Goal: Information Seeking & Learning: Learn about a topic

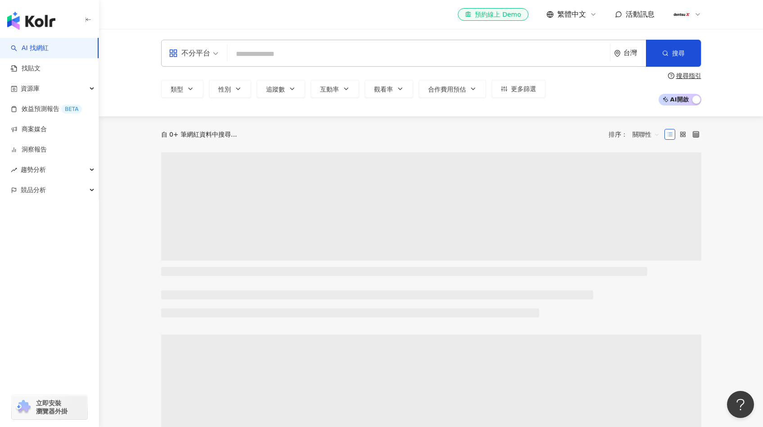
click at [318, 55] on input "search" at bounding box center [419, 53] width 376 height 17
click at [313, 57] on input "search" at bounding box center [419, 53] width 376 height 17
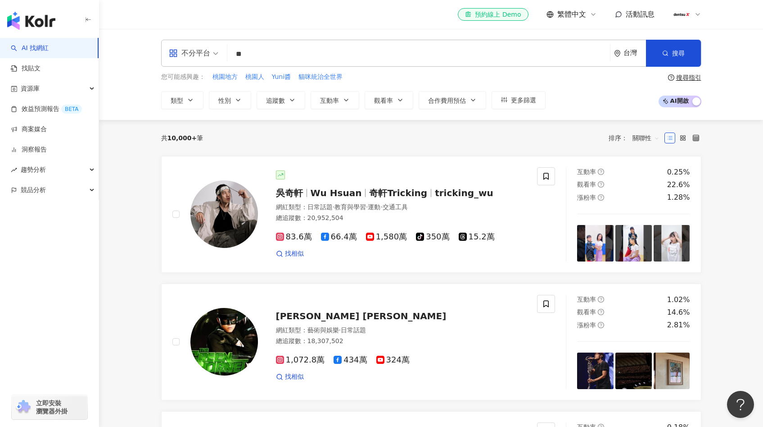
type input "*"
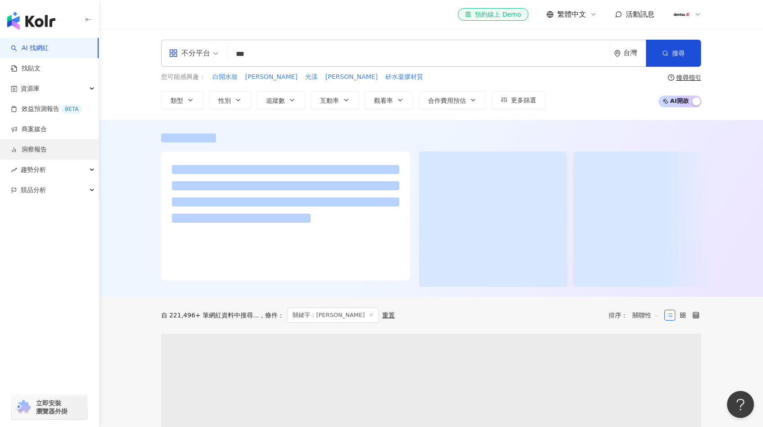
type input "***"
click at [47, 154] on link "洞察報告" at bounding box center [29, 149] width 36 height 9
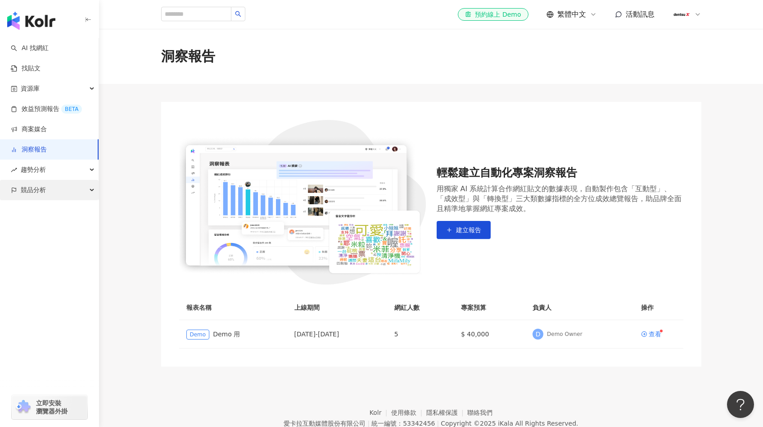
click at [62, 186] on div "競品分析" at bounding box center [49, 190] width 99 height 20
click at [56, 213] on link "品牌帳號分析" at bounding box center [41, 210] width 38 height 9
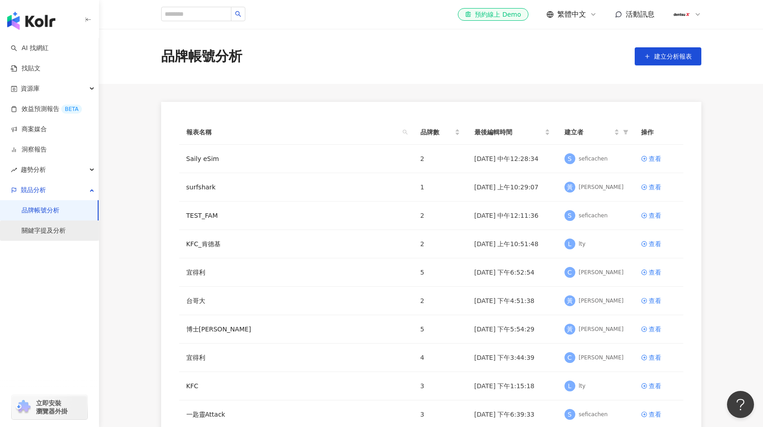
click at [41, 234] on link "關鍵字提及分析" at bounding box center [44, 230] width 44 height 9
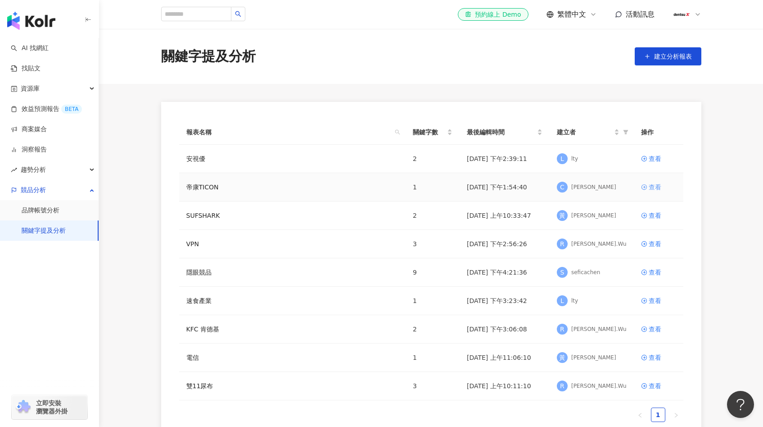
click at [650, 188] on div "查看" at bounding box center [655, 187] width 13 height 10
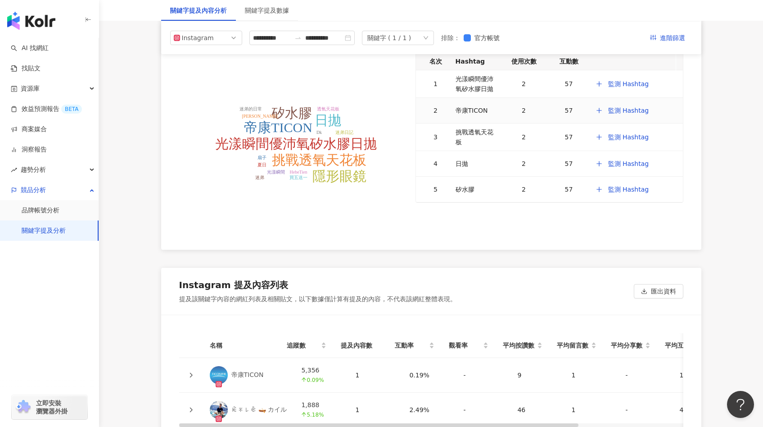
scroll to position [1652, 0]
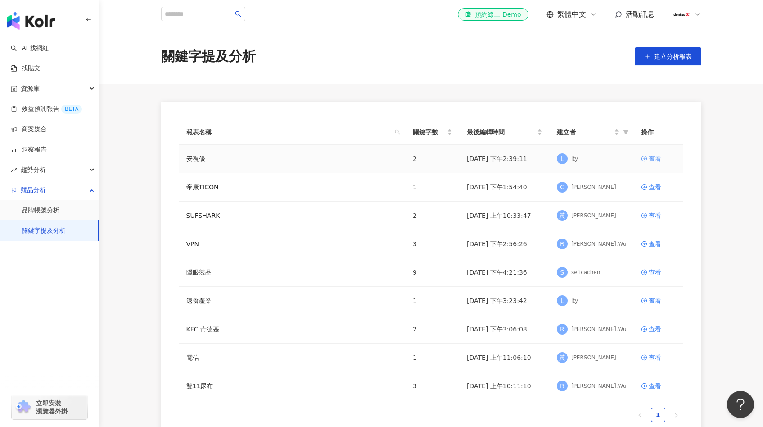
click at [661, 159] on div "查看" at bounding box center [655, 159] width 13 height 10
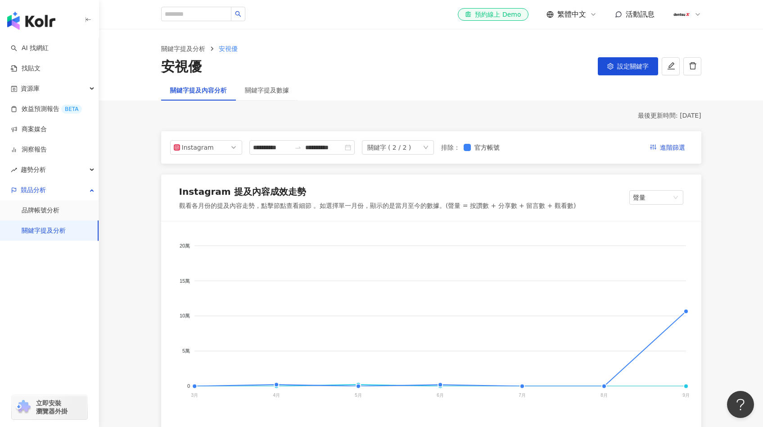
click at [407, 147] on div "關鍵字 ( 2 / 2 )" at bounding box center [390, 148] width 44 height 14
click at [659, 146] on button "進階篩選" at bounding box center [668, 147] width 50 height 14
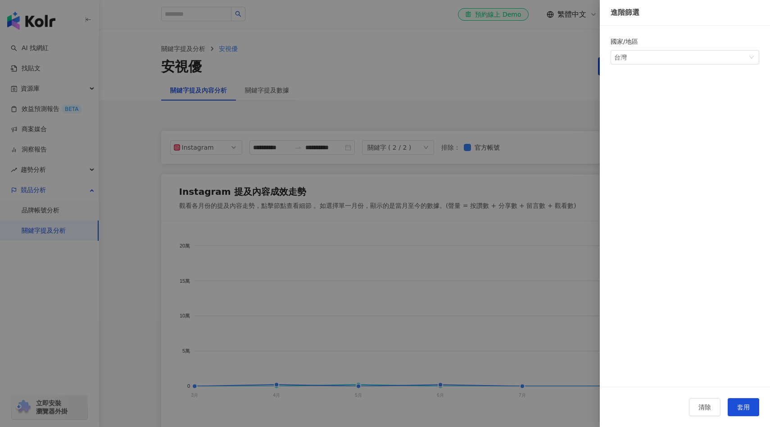
click at [549, 111] on div at bounding box center [385, 213] width 770 height 427
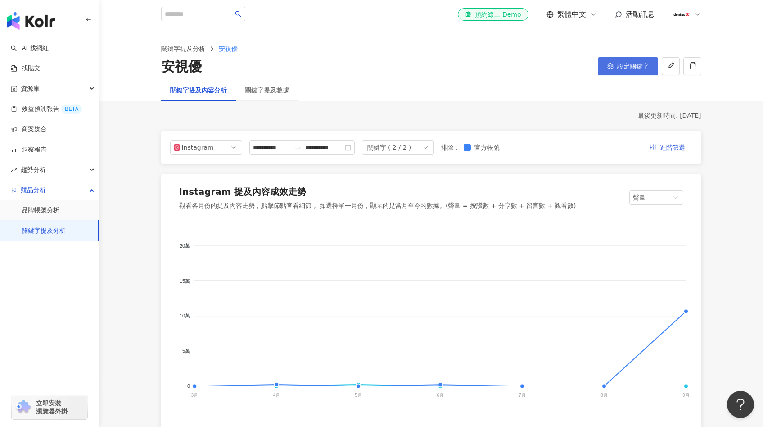
click at [636, 66] on span "設定關鍵字" at bounding box center [634, 66] width 32 height 7
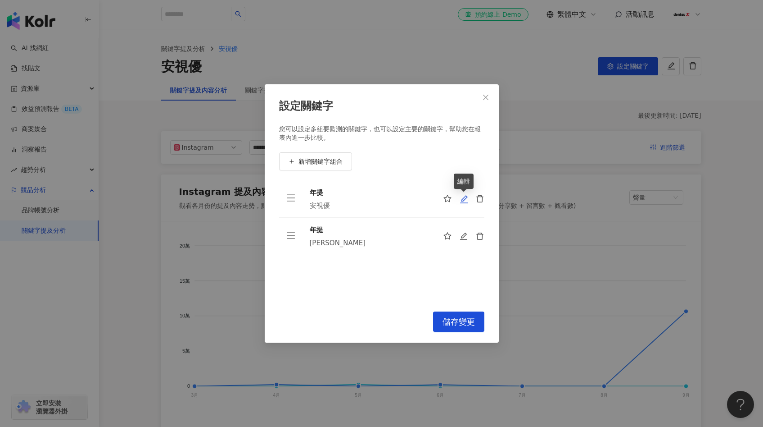
click at [467, 201] on icon "edit" at bounding box center [464, 199] width 9 height 9
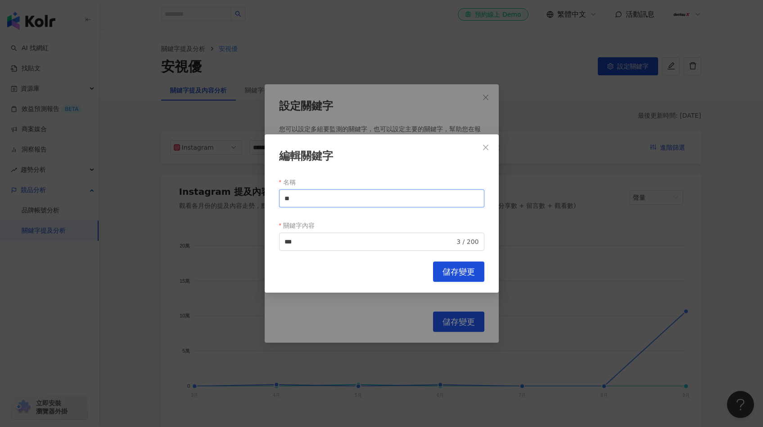
click at [405, 204] on input "**" at bounding box center [381, 198] width 205 height 18
type input "******"
click at [441, 259] on div "編輯關鍵字 名稱 ****** 關鍵字內容 *** 3 / 200 Cancel 儲存變更" at bounding box center [382, 213] width 234 height 158
click at [444, 277] on span "儲存變更" at bounding box center [459, 272] width 32 height 10
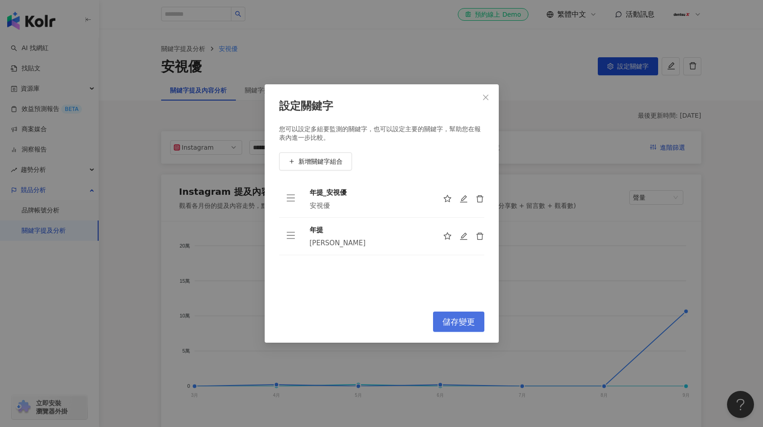
click at [454, 322] on span "儲存變更" at bounding box center [459, 322] width 32 height 10
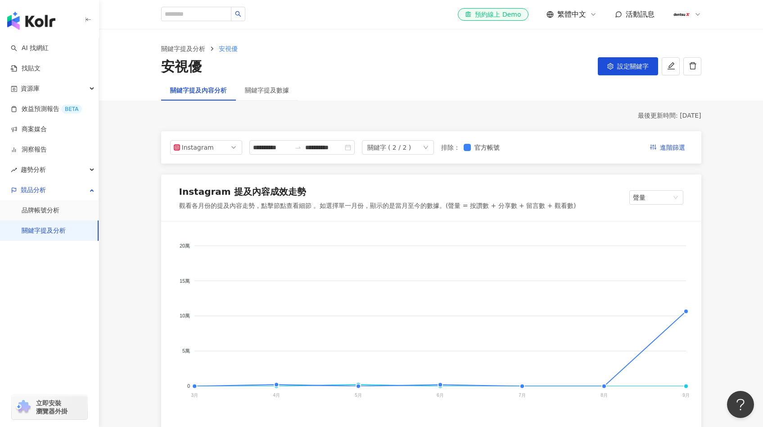
click at [434, 150] on div "關鍵字 ( 2 / 2 )" at bounding box center [398, 147] width 72 height 14
click at [451, 168] on icon "check" at bounding box center [452, 167] width 6 height 5
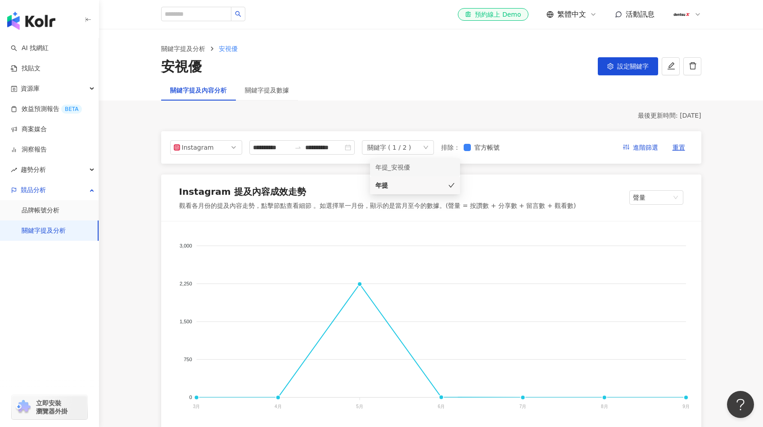
click at [497, 177] on div "Instagram 提及內容成效走勢 觀看各月份的提及內容走勢，點擊節點查看細節 。如選擇單一月份，顯示的是當月至今的數據。(聲量 = 按讚數 + 分享數 +…" at bounding box center [431, 197] width 540 height 47
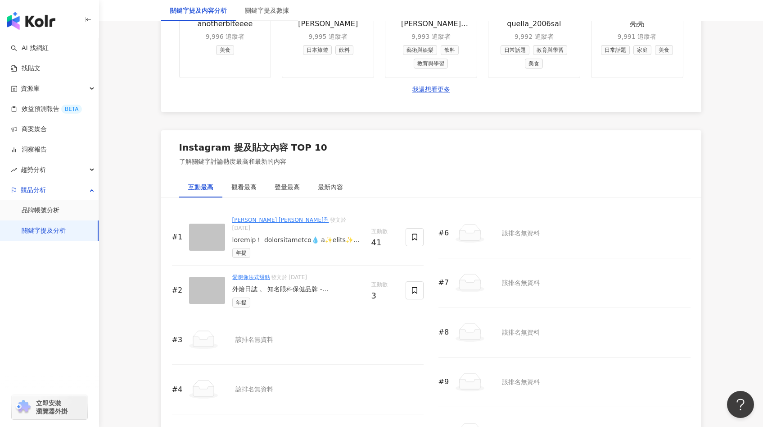
scroll to position [1261, 0]
click at [297, 221] on link "Yu-Hsuan Faith Lee 李菲絲이욱훤" at bounding box center [280, 219] width 97 height 6
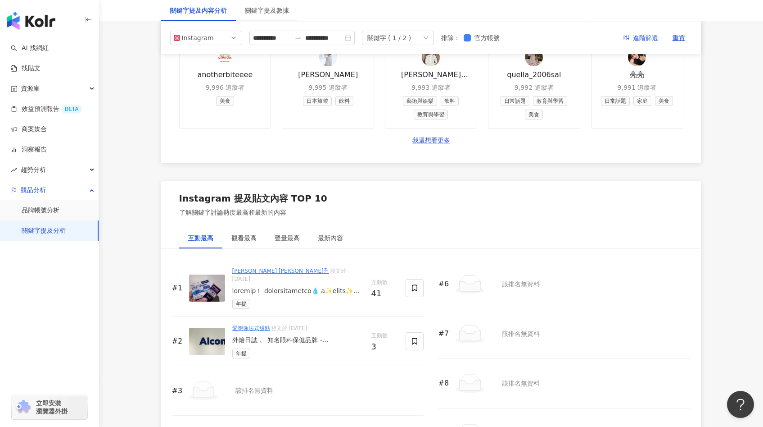
scroll to position [1058, 0]
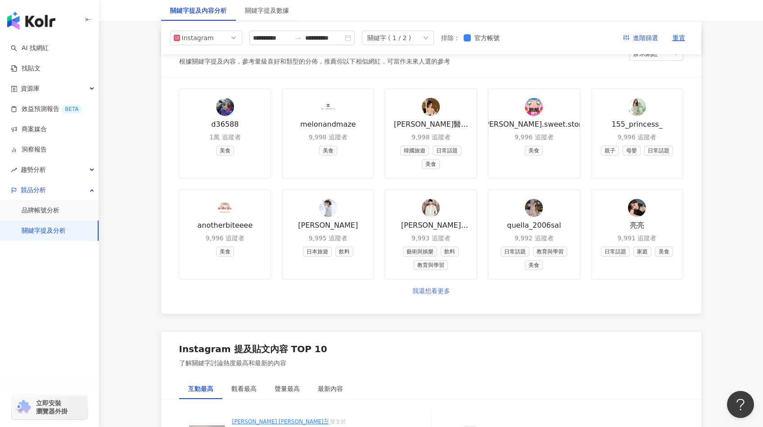
click at [441, 294] on link "我還想看更多" at bounding box center [432, 290] width 38 height 9
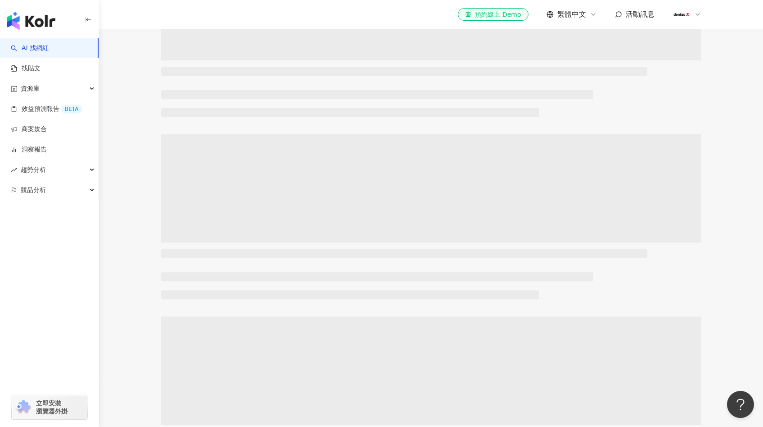
scroll to position [273, 0]
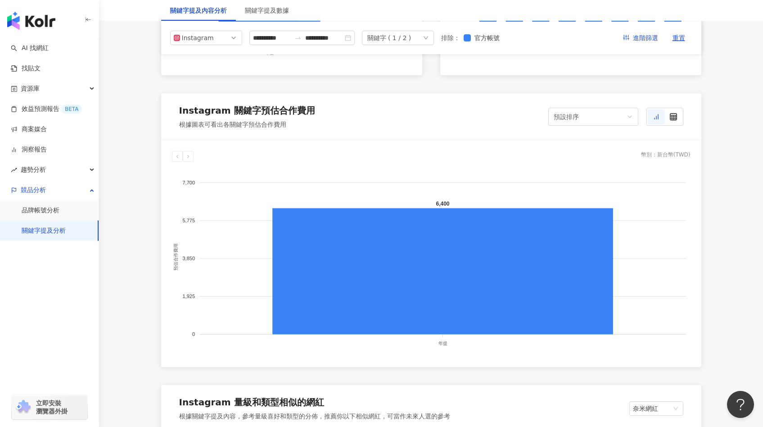
scroll to position [699, 0]
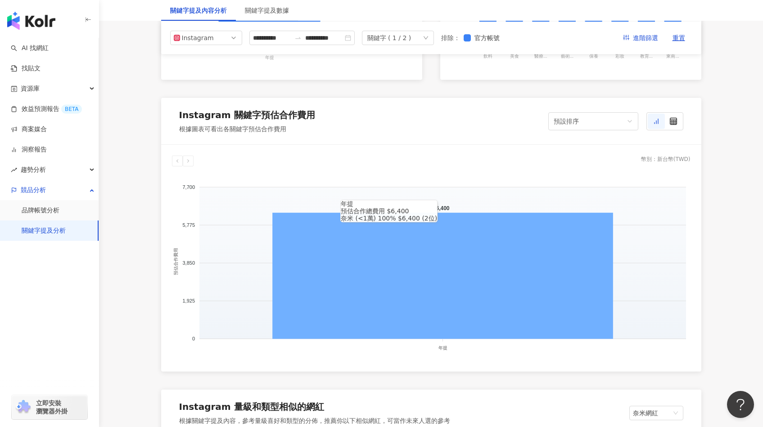
click at [350, 271] on icon at bounding box center [442, 276] width 341 height 126
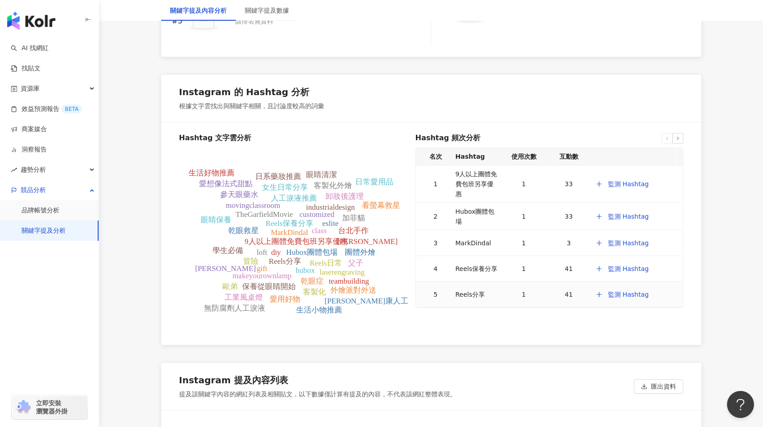
scroll to position [1716, 0]
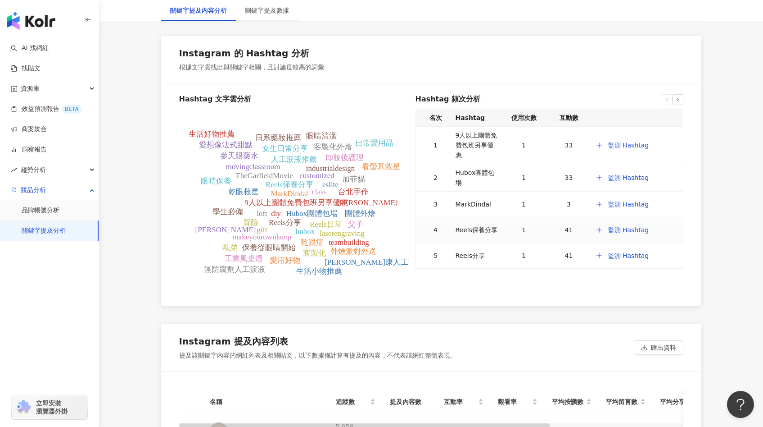
click at [480, 227] on div "Reels保養分享" at bounding box center [477, 230] width 42 height 10
click at [564, 225] on div "41" at bounding box center [569, 230] width 38 height 10
click at [614, 226] on span "監測 Hashtag" at bounding box center [628, 229] width 41 height 7
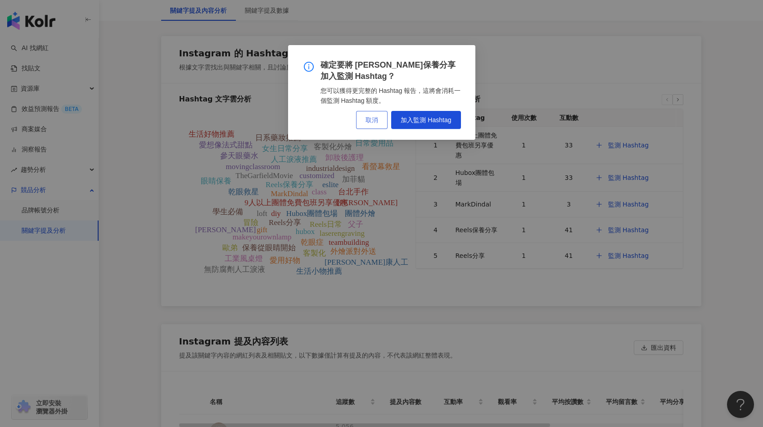
click at [371, 127] on button "取消" at bounding box center [372, 120] width 32 height 18
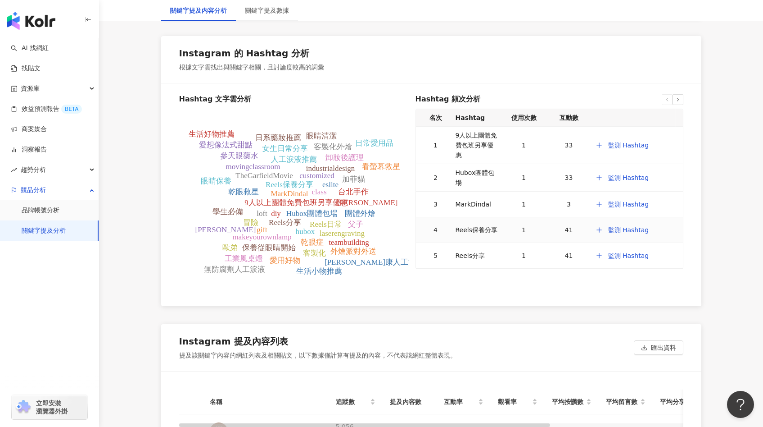
click at [574, 225] on div "41" at bounding box center [569, 230] width 38 height 10
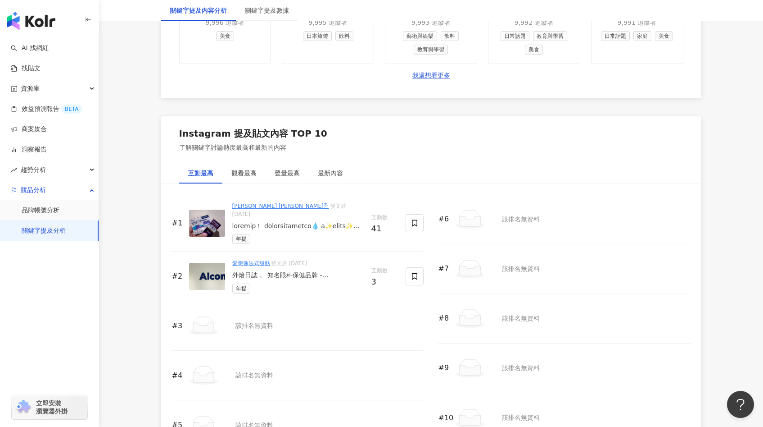
scroll to position [1324, 0]
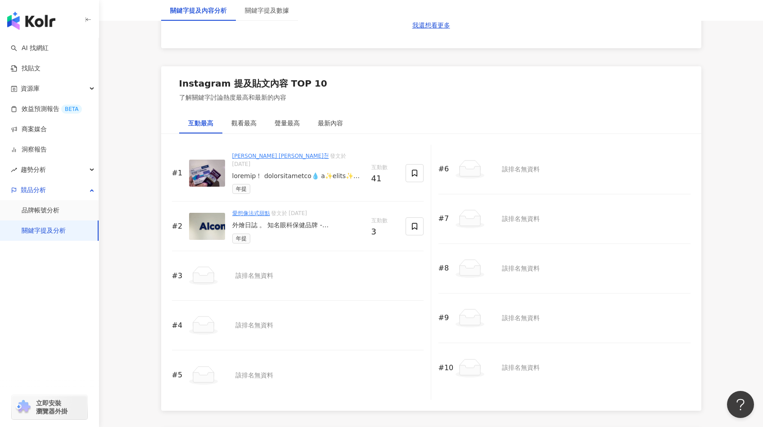
click at [318, 209] on div "愛想像法式甜點 發文於 2025/6/29" at bounding box center [298, 213] width 132 height 8
click at [258, 210] on link "愛想像法式甜點" at bounding box center [251, 213] width 38 height 6
click at [333, 221] on div "外燴日誌 。 知名眼科保健品牌 - 愛爾康Alcon 位於西屯的辦公室內， 讓夥伴們來場小小聚會吧 ！ - ｜規劃與需求｜ *餐點總：75 份 *餐飲需求 ：…" at bounding box center [298, 225] width 132 height 9
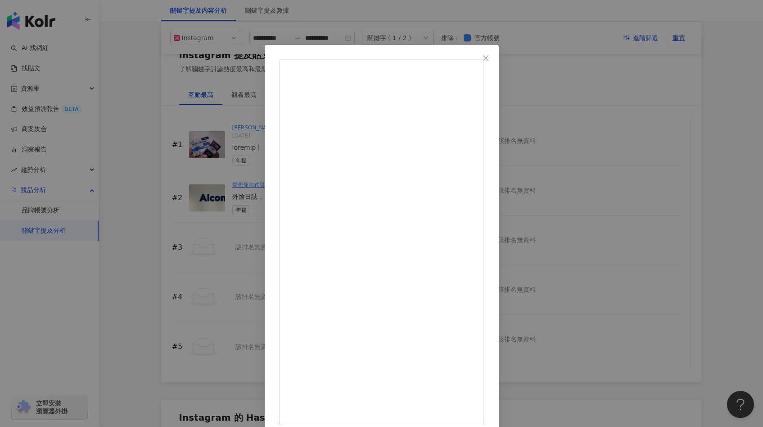
scroll to position [1350, 0]
click at [613, 258] on div "愛想像法式甜點 2025/6/29 外燴日誌 。 知名眼科保健品牌 - 愛爾康Alcon 位於西屯的辦公室內， 讓夥伴們來場小小聚會吧 ！ - ｜規劃與需求｜…" at bounding box center [381, 213] width 763 height 427
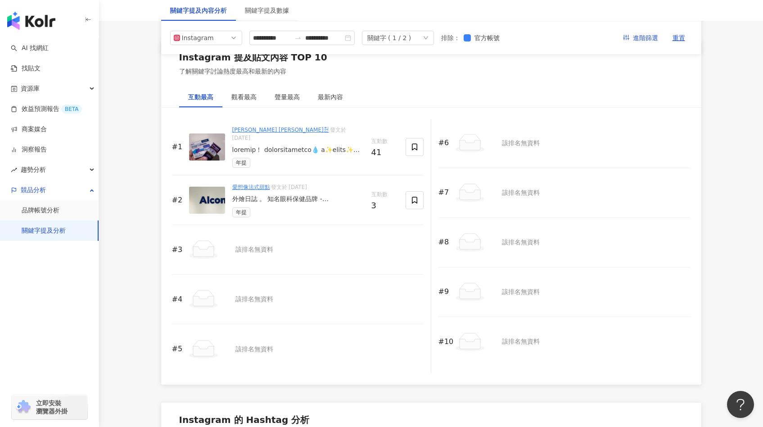
click at [337, 158] on div "年提" at bounding box center [298, 163] width 132 height 10
click at [334, 145] on div at bounding box center [298, 149] width 132 height 9
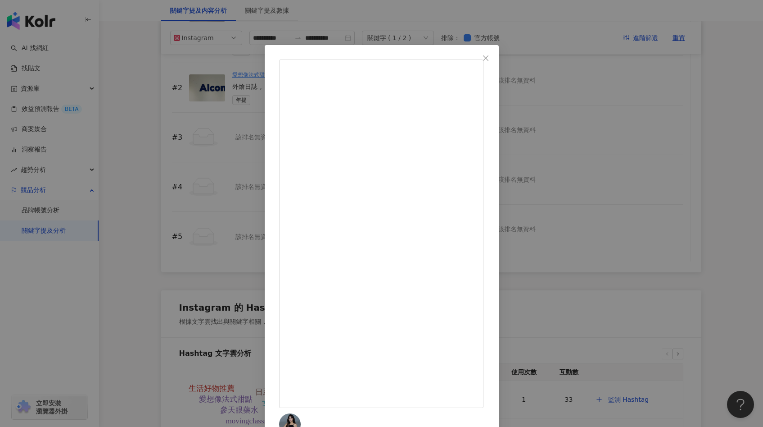
scroll to position [1449, 0]
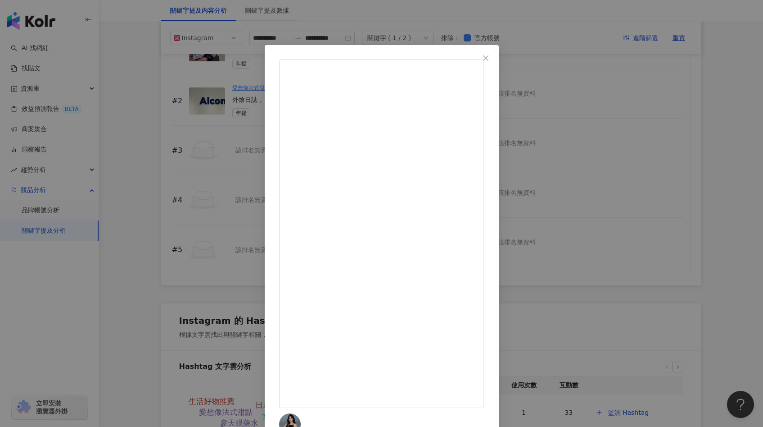
click at [628, 99] on div "Yu-Hsuan Faith Lee 李菲絲이욱훤 2025/5/25 41 2,202 查看原始貼文" at bounding box center [381, 213] width 763 height 427
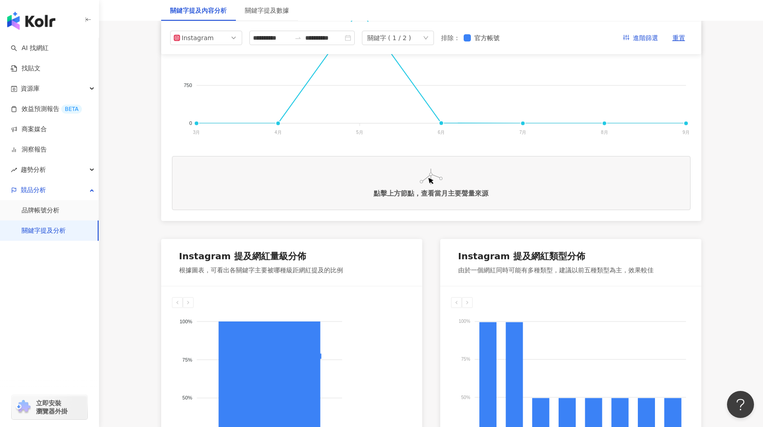
scroll to position [0, 0]
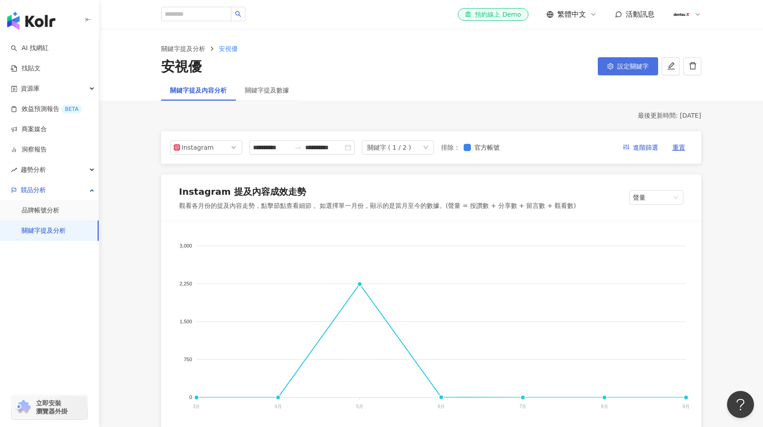
click at [631, 73] on button "設定關鍵字" at bounding box center [628, 66] width 60 height 18
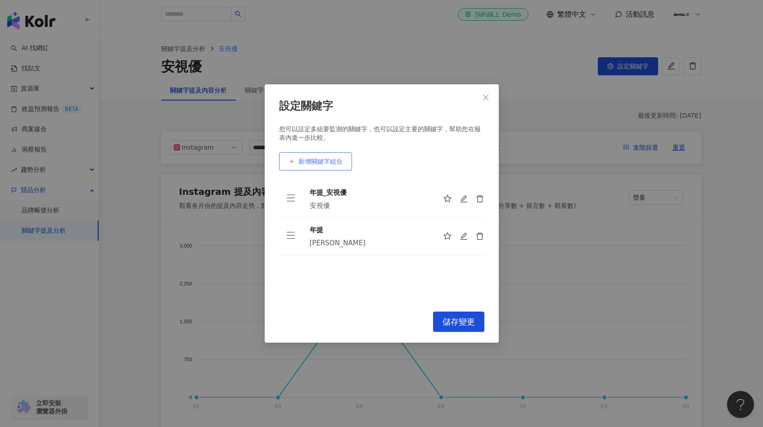
click at [316, 154] on button "新增關鍵字組合" at bounding box center [315, 161] width 73 height 18
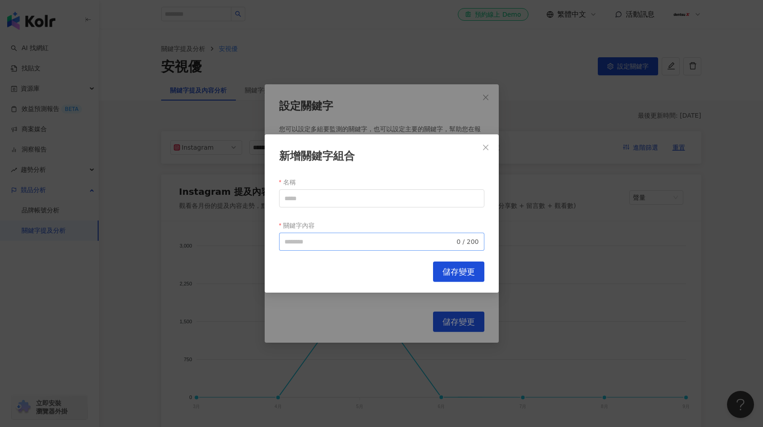
click at [320, 234] on span "0 / 200" at bounding box center [381, 241] width 205 height 18
paste input "***"
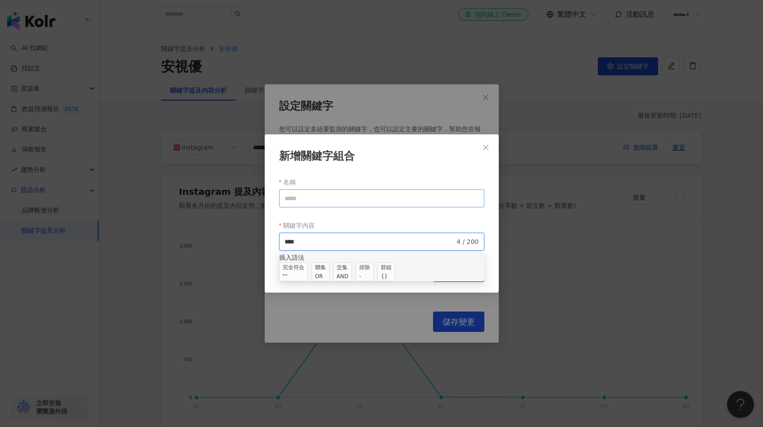
type input "***"
click at [338, 201] on input "名稱" at bounding box center [381, 198] width 205 height 18
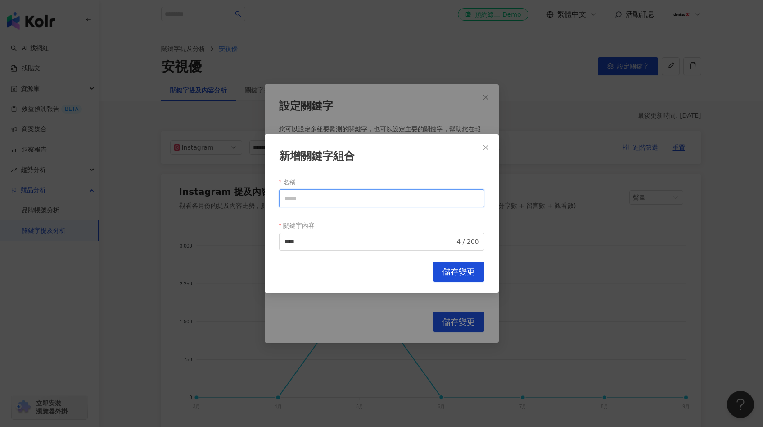
click at [340, 201] on input "名稱" at bounding box center [381, 198] width 205 height 18
type input "******"
click at [336, 242] on input "***" at bounding box center [370, 241] width 171 height 10
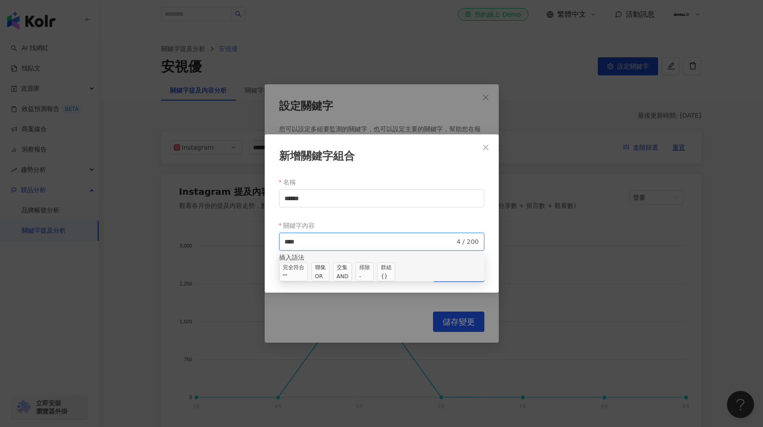
click at [326, 277] on div "OR" at bounding box center [320, 276] width 11 height 9
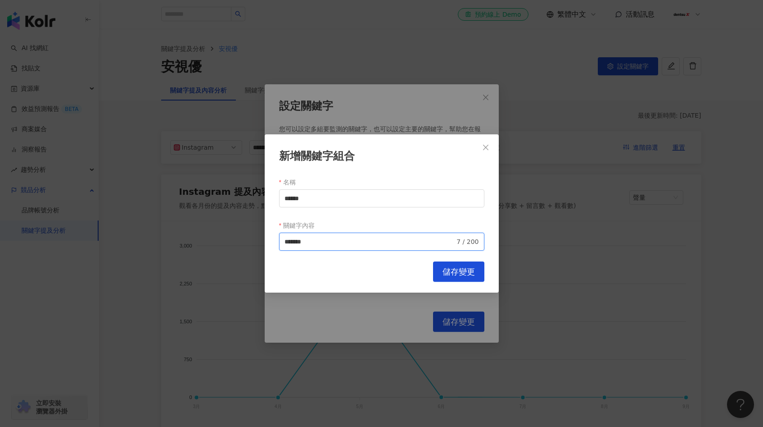
paste input "*****"
type input "**********"
click at [454, 273] on span "儲存變更" at bounding box center [459, 272] width 32 height 10
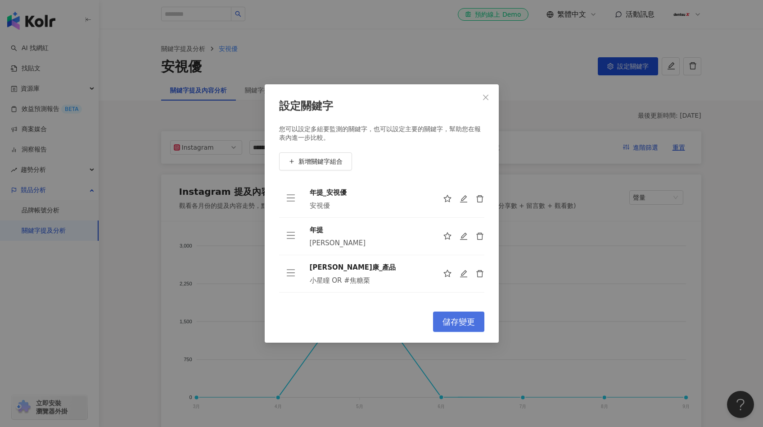
click at [463, 322] on span "儲存變更" at bounding box center [459, 322] width 32 height 10
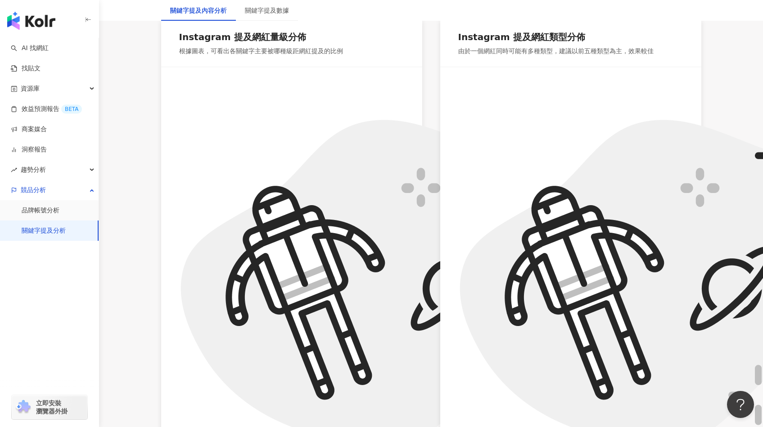
scroll to position [486, 0]
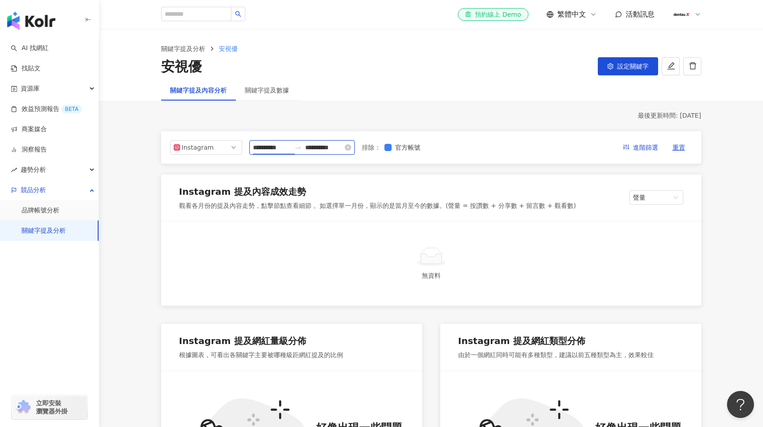
click at [259, 150] on input "**********" at bounding box center [272, 147] width 38 height 10
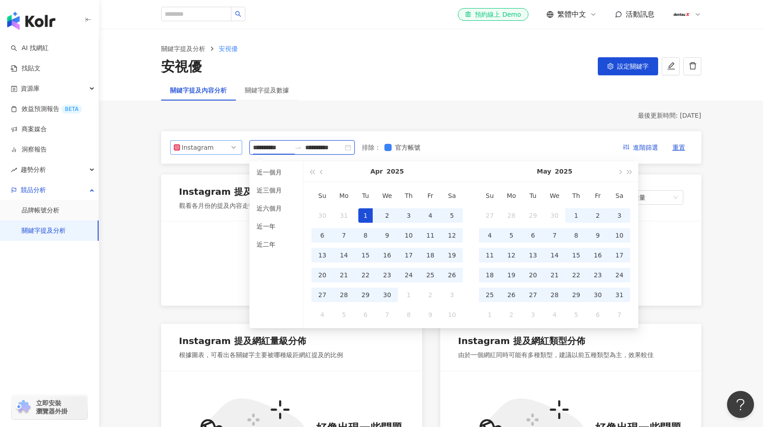
click at [224, 150] on span "Instagram" at bounding box center [206, 148] width 65 height 14
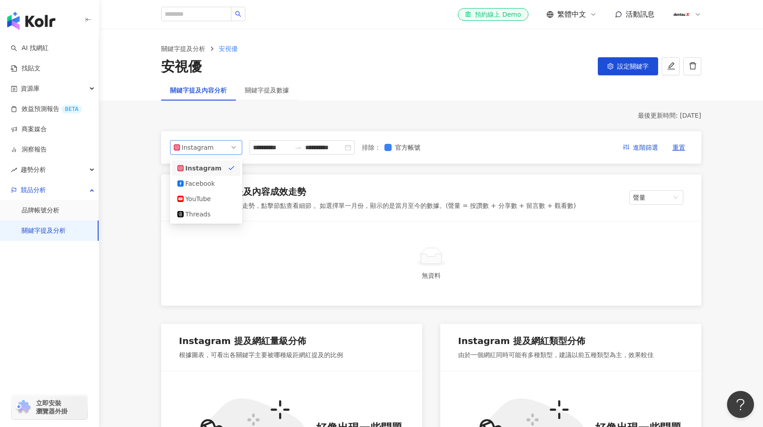
click at [225, 163] on div "Instagram" at bounding box center [202, 168] width 50 height 10
click at [273, 152] on div "**********" at bounding box center [302, 147] width 105 height 14
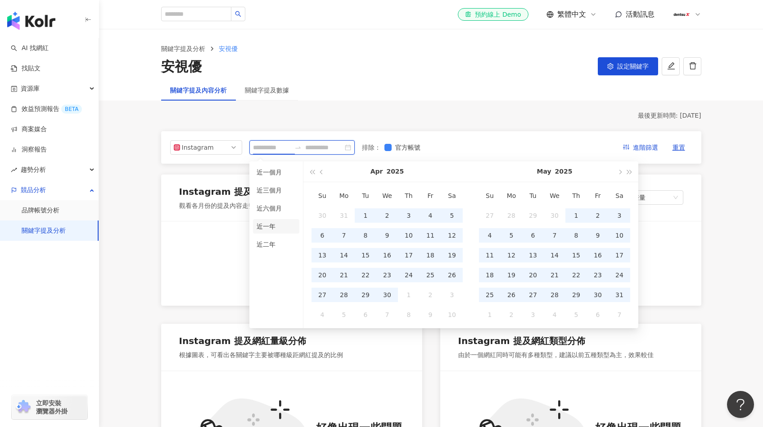
type input "**********"
click at [284, 228] on li "近一年" at bounding box center [276, 226] width 46 height 14
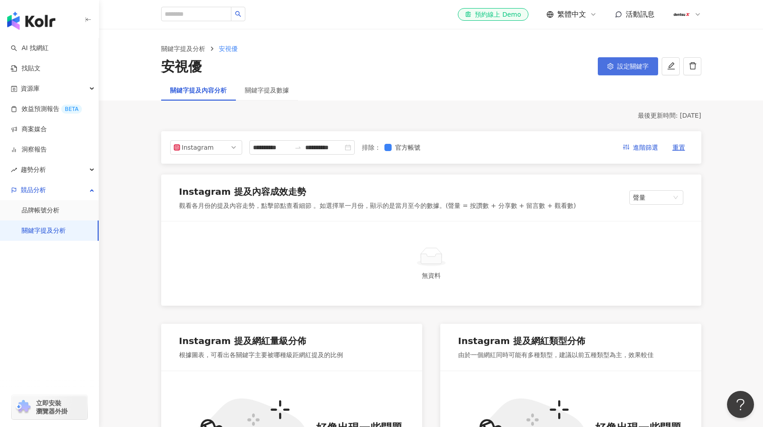
click at [638, 66] on span "設定關鍵字" at bounding box center [634, 66] width 32 height 7
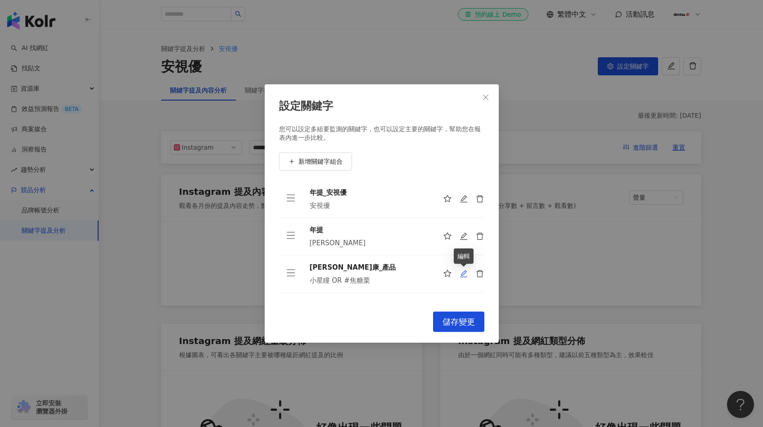
click at [464, 277] on icon "edit" at bounding box center [464, 273] width 8 height 8
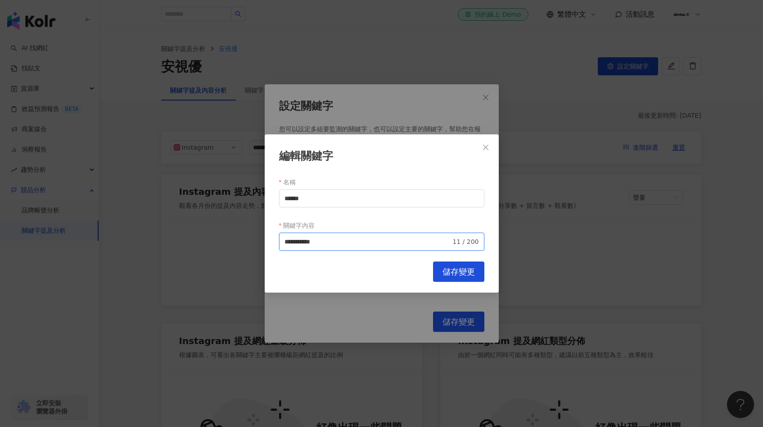
drag, startPoint x: 373, startPoint y: 243, endPoint x: 317, endPoint y: 244, distance: 56.3
click at [317, 244] on input "**********" at bounding box center [368, 241] width 167 height 10
type input "***"
click at [437, 275] on button "儲存變更" at bounding box center [458, 271] width 51 height 20
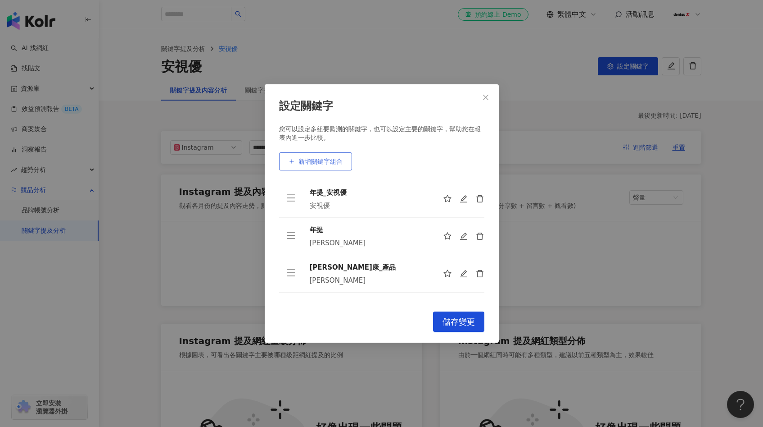
click at [323, 168] on button "新增關鍵字組合" at bounding box center [315, 161] width 73 height 18
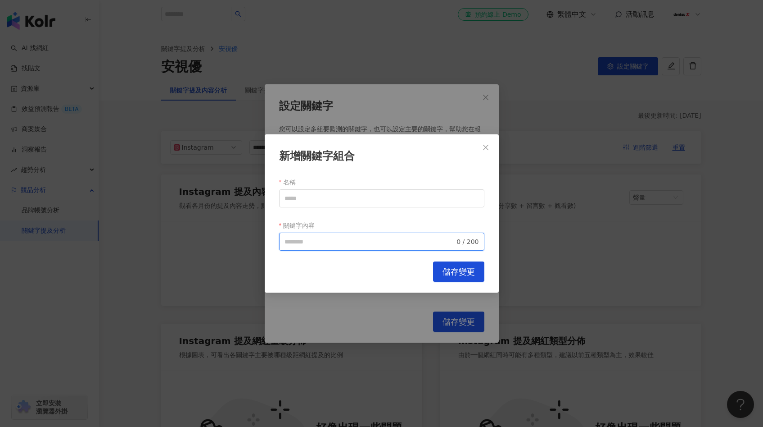
click at [322, 244] on input "關鍵字內容" at bounding box center [370, 241] width 171 height 10
paste input "***"
type input "***"
click at [335, 209] on form "名稱 關鍵字內容 焦糖栗 *** 3 / 200" at bounding box center [381, 213] width 205 height 76
click at [338, 204] on input "名稱" at bounding box center [381, 198] width 205 height 18
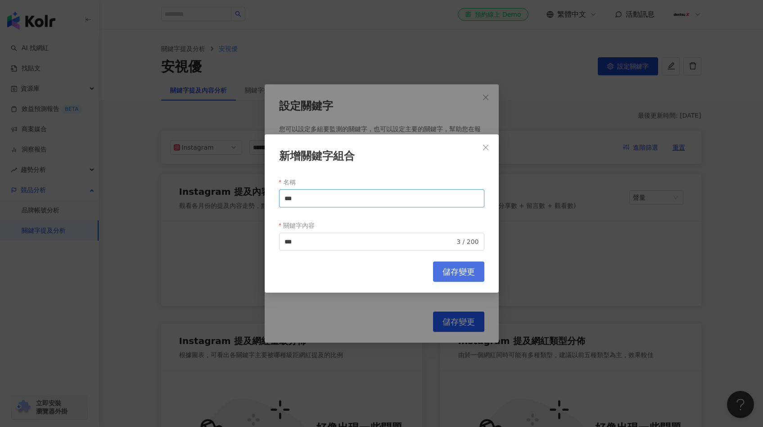
type input "***"
click at [454, 267] on span "儲存變更" at bounding box center [459, 272] width 32 height 10
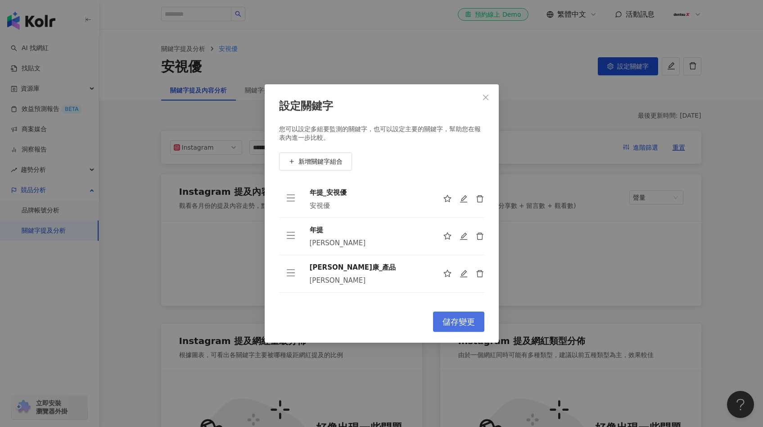
click at [472, 323] on span "儲存變更" at bounding box center [459, 322] width 32 height 10
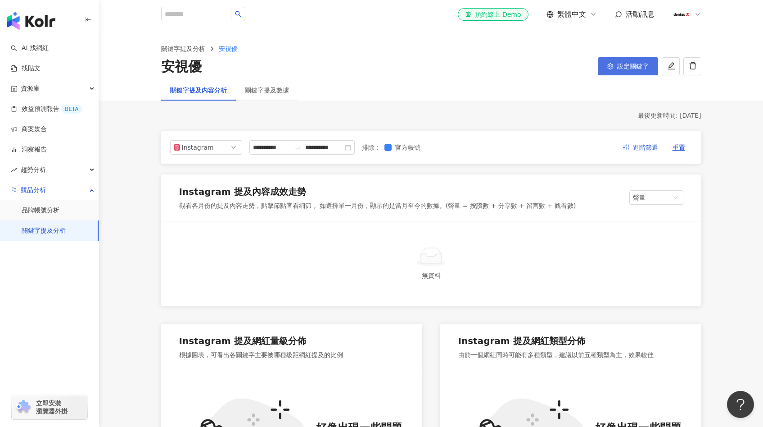
click at [623, 67] on span "設定關鍵字" at bounding box center [634, 66] width 32 height 7
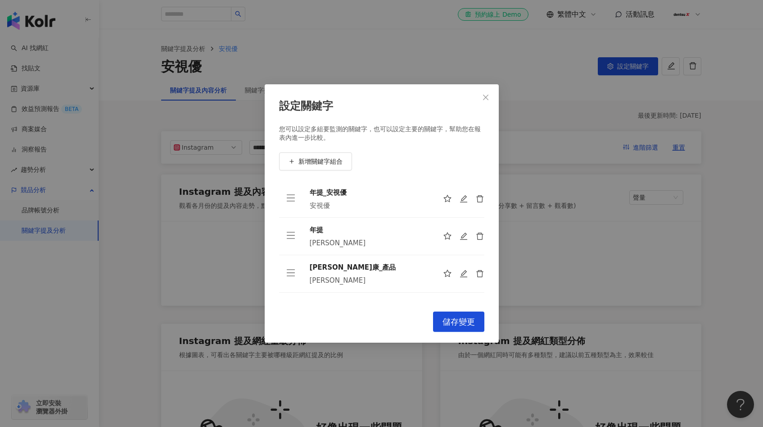
click at [488, 69] on div "設定關鍵字 您可以設定多組要監測的關鍵字，也可以設定主要的關鍵字，幫助您在報表內進一步比較。 新增關鍵字組合 年提_安視優 安視優 年提 [PERSON_NA…" at bounding box center [381, 213] width 763 height 427
click at [485, 100] on icon "close" at bounding box center [485, 97] width 7 height 7
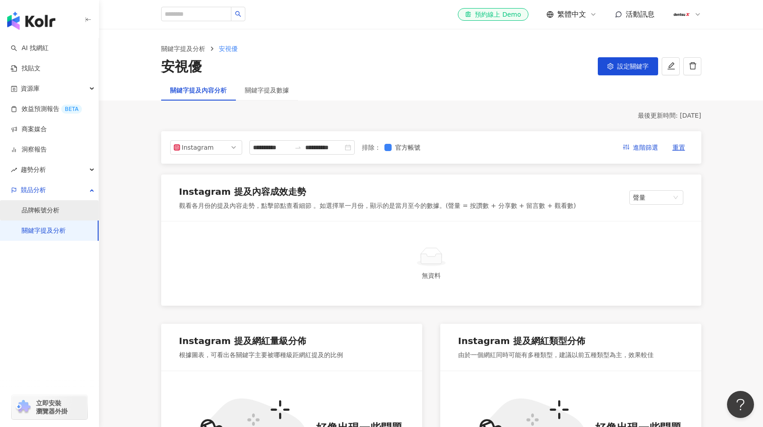
click at [57, 207] on link "品牌帳號分析" at bounding box center [41, 210] width 38 height 9
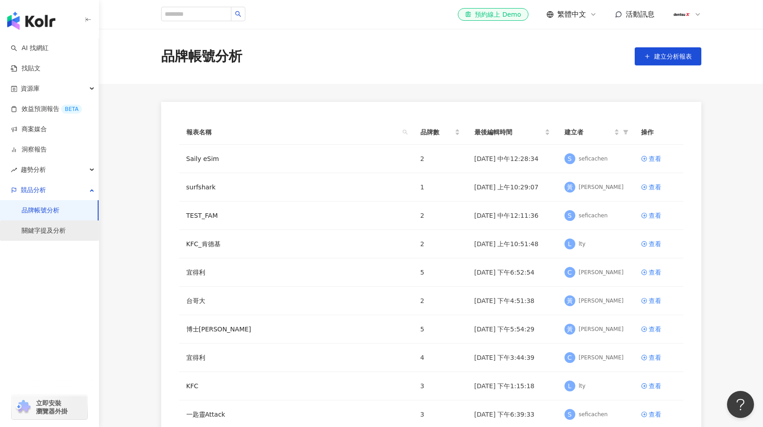
click at [52, 226] on link "關鍵字提及分析" at bounding box center [44, 230] width 44 height 9
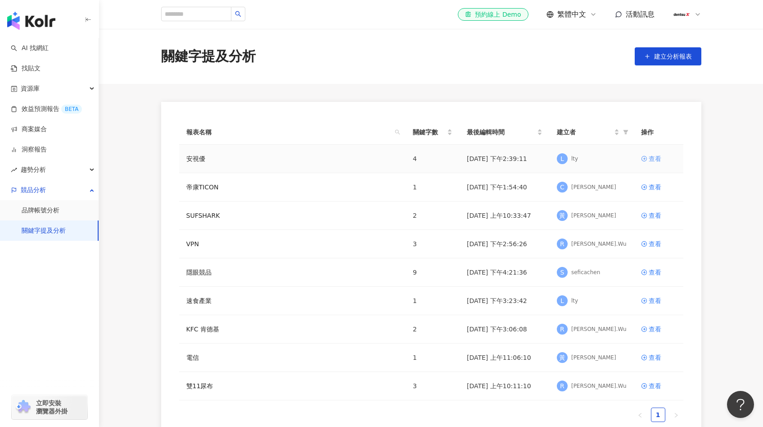
click at [650, 160] on div "查看" at bounding box center [655, 159] width 13 height 10
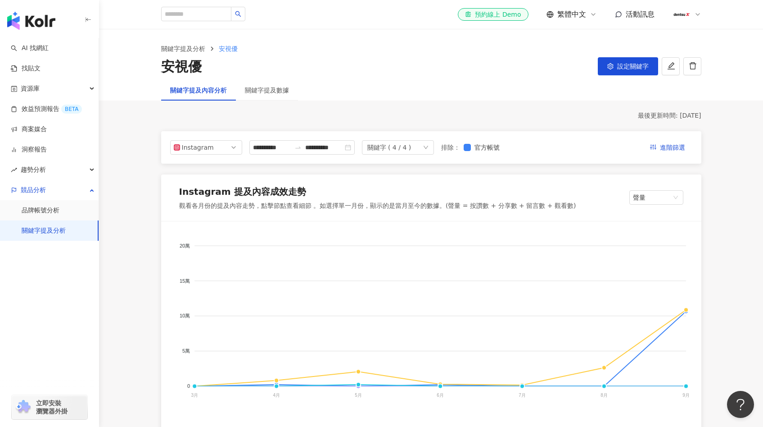
click at [428, 153] on div "關鍵字 ( 4 / 4 )" at bounding box center [398, 147] width 72 height 14
click at [452, 168] on icon "check" at bounding box center [452, 167] width 6 height 6
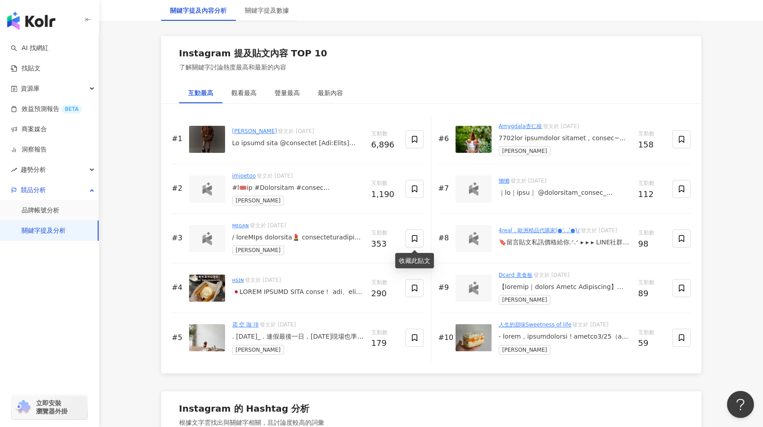
scroll to position [1354, 0]
click at [334, 338] on div ". [DATE]_ . 連假最後一日，[DATE]現場也準備了十款點心。 . 草莓季結束後，點心盤裏換上了夾入新鮮切片無花果的鮮奶油蛋糕，搭配的是葡萄雪酪的帕…" at bounding box center [298, 335] width 132 height 9
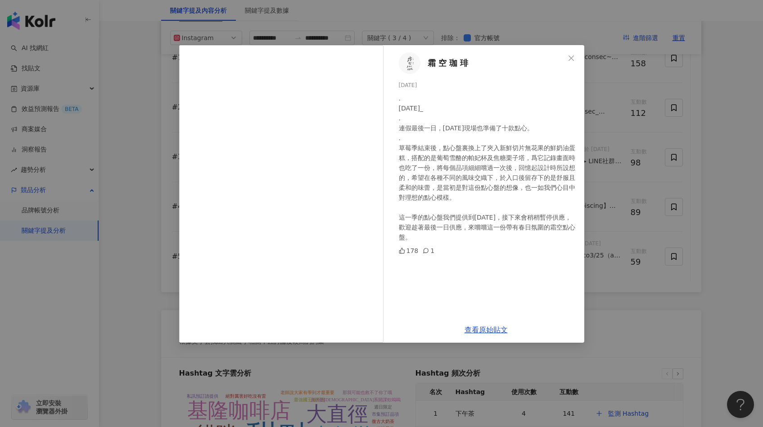
scroll to position [1399, 0]
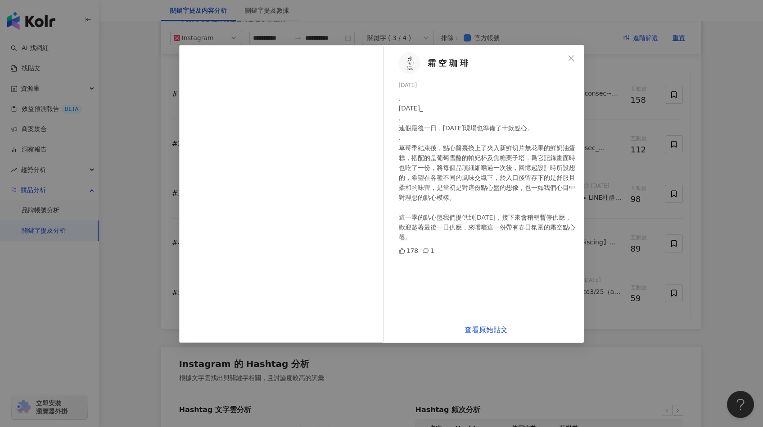
click at [614, 187] on div "霜 空 珈 琲 [DATE] . [DATE]_ . 連假最後一日，[DATE]現場也準備了十款點心。 . 草莓季結束後，點心盤裏換上了夾入新鮮切片無花果的鮮…" at bounding box center [381, 213] width 763 height 427
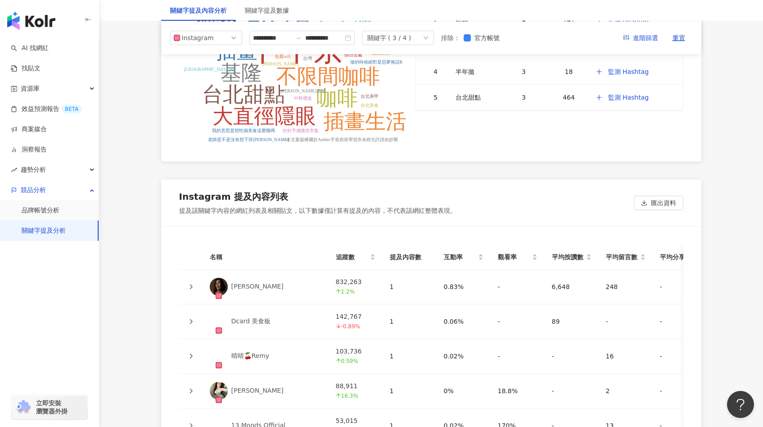
scroll to position [1791, 0]
